Goal: Find specific page/section: Find specific page/section

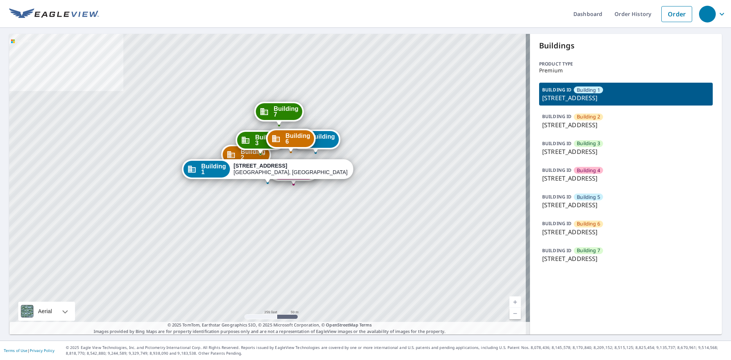
click at [582, 253] on span "Building 7" at bounding box center [588, 250] width 23 height 7
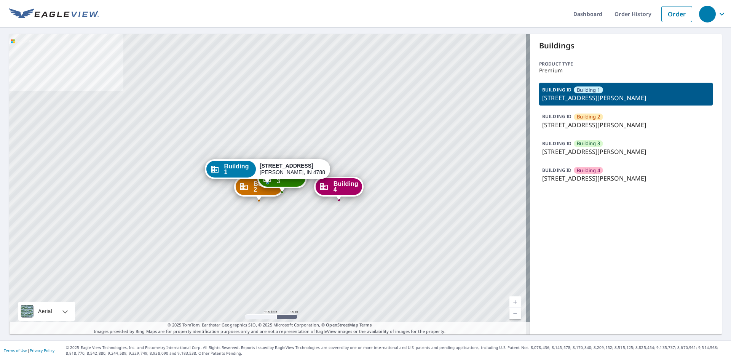
click at [585, 121] on p "2249 N Section St, Sullivan, IN, 47882" at bounding box center [626, 124] width 168 height 9
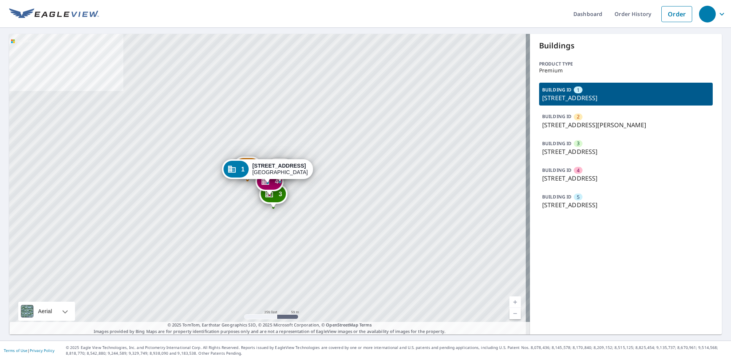
click at [562, 176] on p "7204 S 114th Street Plz, La Vista, NE, 68128" at bounding box center [626, 178] width 168 height 9
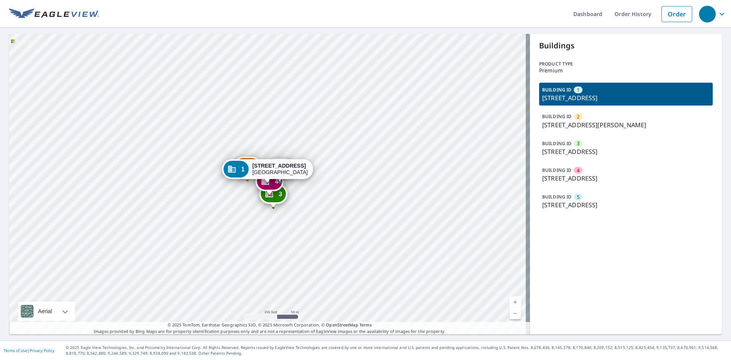
click at [565, 171] on p "BUILDING ID" at bounding box center [556, 170] width 29 height 6
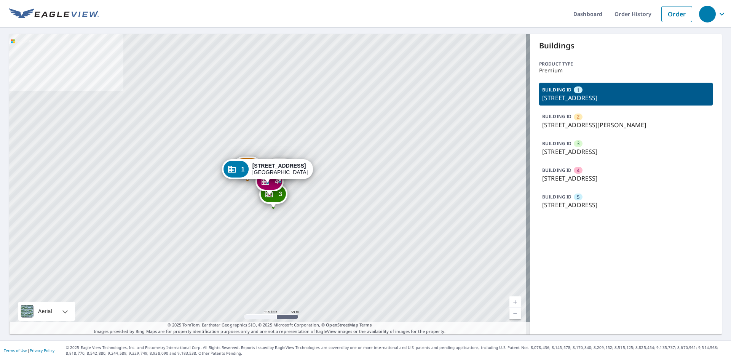
click at [568, 172] on div "BUILDING ID 4 7204 S 114th Street Plz, La Vista, NE, 68128" at bounding box center [626, 174] width 174 height 23
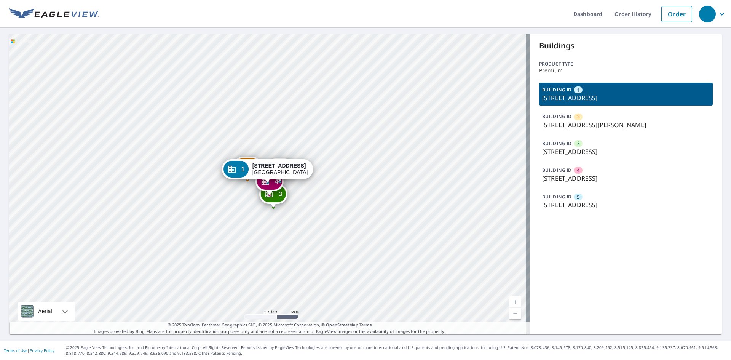
click at [275, 174] on div "[STREET_ADDRESS]" at bounding box center [280, 169] width 56 height 13
click at [549, 180] on p "7204 S 114th Street Plz, La Vista, NE, 68128" at bounding box center [626, 178] width 168 height 9
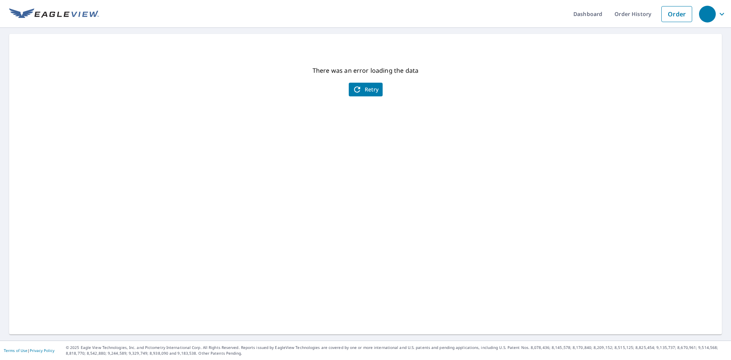
click at [370, 91] on span "Retry" at bounding box center [366, 89] width 26 height 9
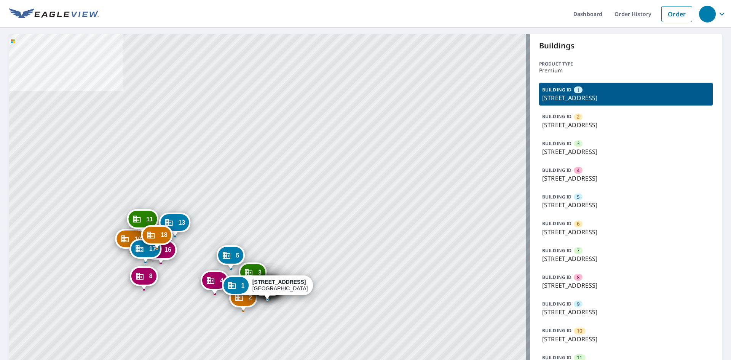
click at [564, 149] on p "[STREET_ADDRESS]" at bounding box center [626, 151] width 168 height 9
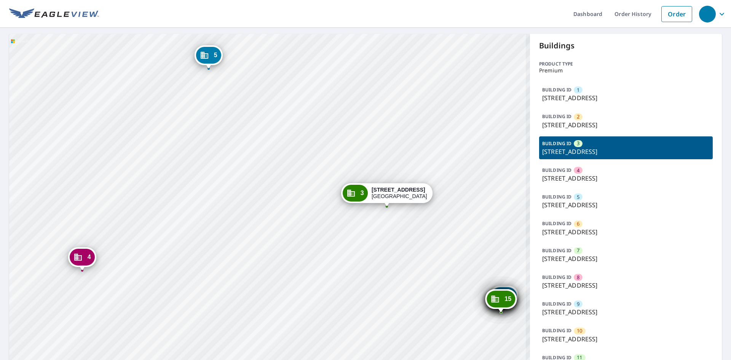
drag, startPoint x: 291, startPoint y: 242, endPoint x: 282, endPoint y: 229, distance: 15.6
click at [282, 229] on div "1 [STREET_ADDRESS] 2 [STREET_ADDRESS] 4 [STREET_ADDRESS] 5 [STREET_ADDRESS] [GE…" at bounding box center [269, 300] width 521 height 533
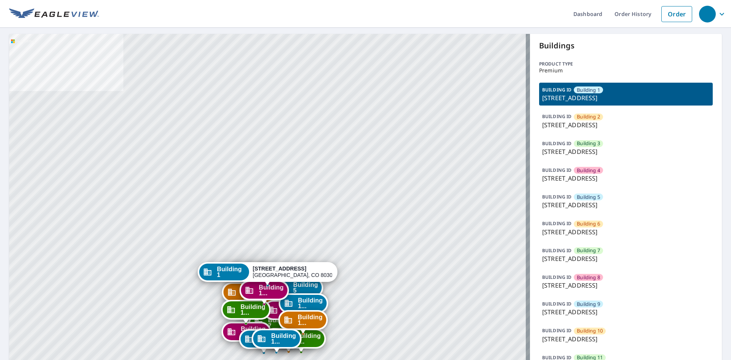
click at [585, 120] on span "Building 2" at bounding box center [588, 116] width 23 height 7
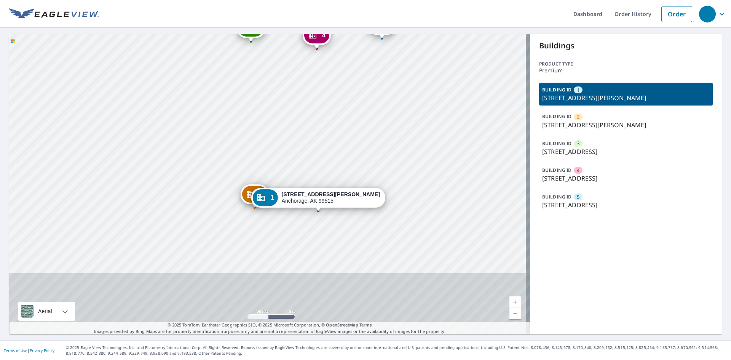
drag, startPoint x: 286, startPoint y: 97, endPoint x: 286, endPoint y: 91, distance: 6.1
click at [286, 91] on div "2 [STREET_ADDRESS][PERSON_NAME] 3 [STREET_ADDRESS] 4 [STREET_ADDRESS] 5 [STREET…" at bounding box center [269, 184] width 521 height 300
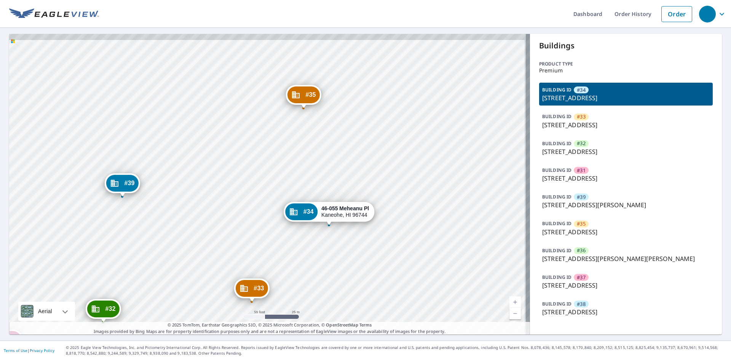
drag, startPoint x: 432, startPoint y: 203, endPoint x: 426, endPoint y: 275, distance: 72.6
click at [426, 275] on div "#33 46-075 [GEOGRAPHIC_DATA] #32 46-159 [GEOGRAPHIC_DATA] #31 46-149 [GEOGRAPHI…" at bounding box center [269, 184] width 521 height 300
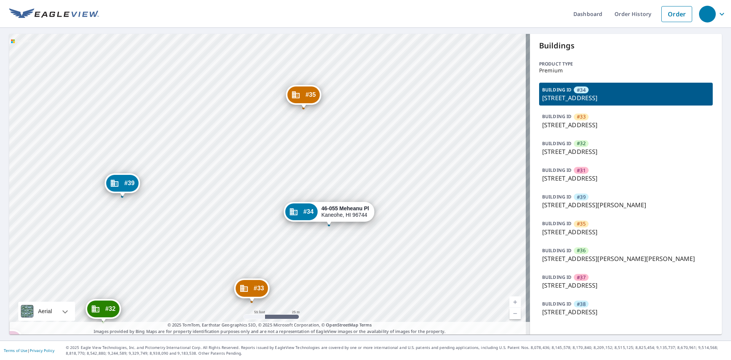
drag, startPoint x: 405, startPoint y: 212, endPoint x: 404, endPoint y: 216, distance: 4.5
click at [404, 216] on div "#33 46-075 [GEOGRAPHIC_DATA] #32 46-159 [GEOGRAPHIC_DATA] #31 46-149 [GEOGRAPHI…" at bounding box center [269, 184] width 521 height 300
